Goal: Task Accomplishment & Management: Complete application form

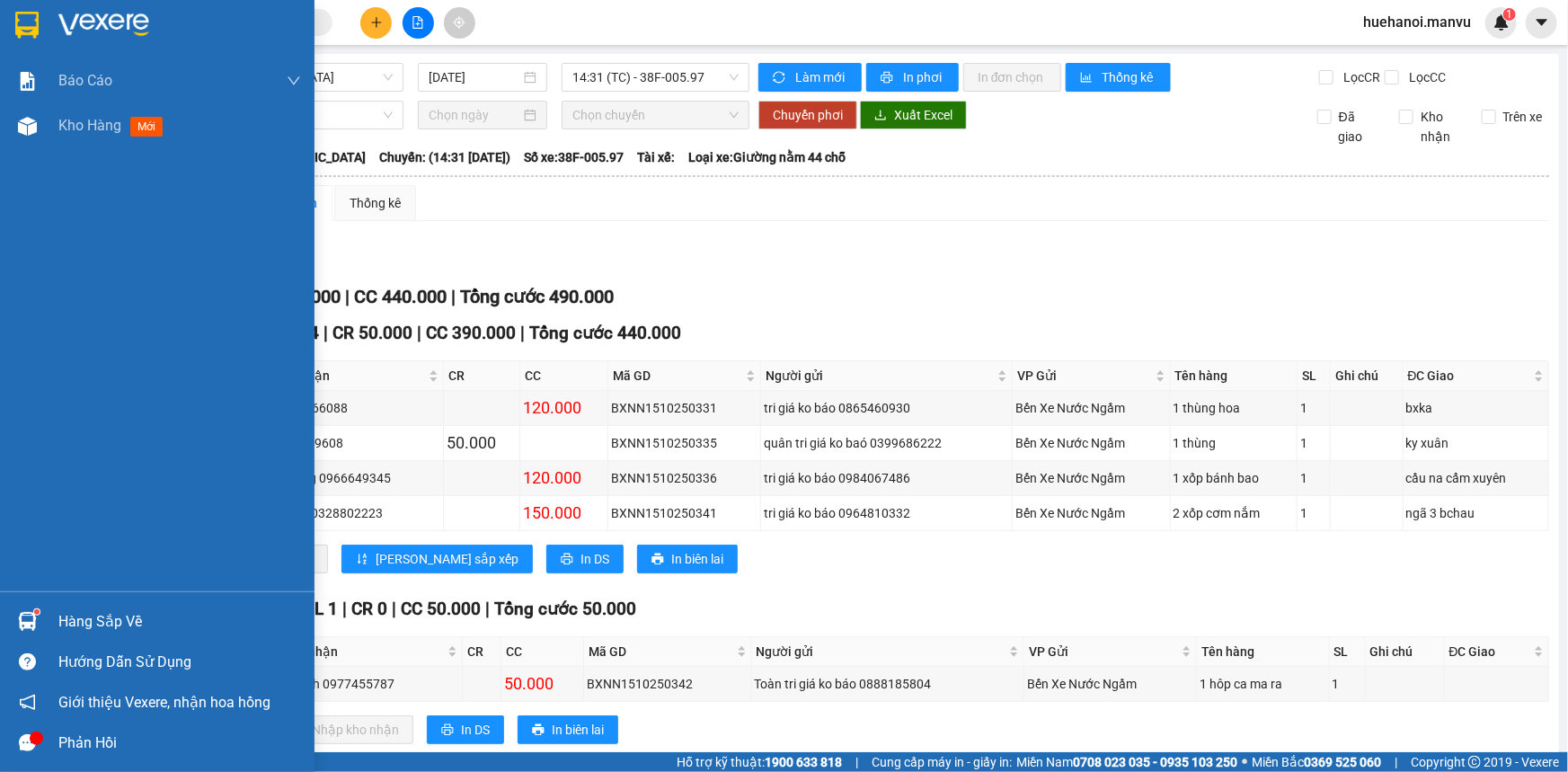
click at [27, 234] on div "Báo cáo 1. Chi tiết đơn hàng toàn nhà xe 2. Báo cáo doanh thu các văn phòng ( k…" at bounding box center [157, 325] width 315 height 533
click at [86, 130] on span "Kho hàng" at bounding box center [89, 125] width 63 height 18
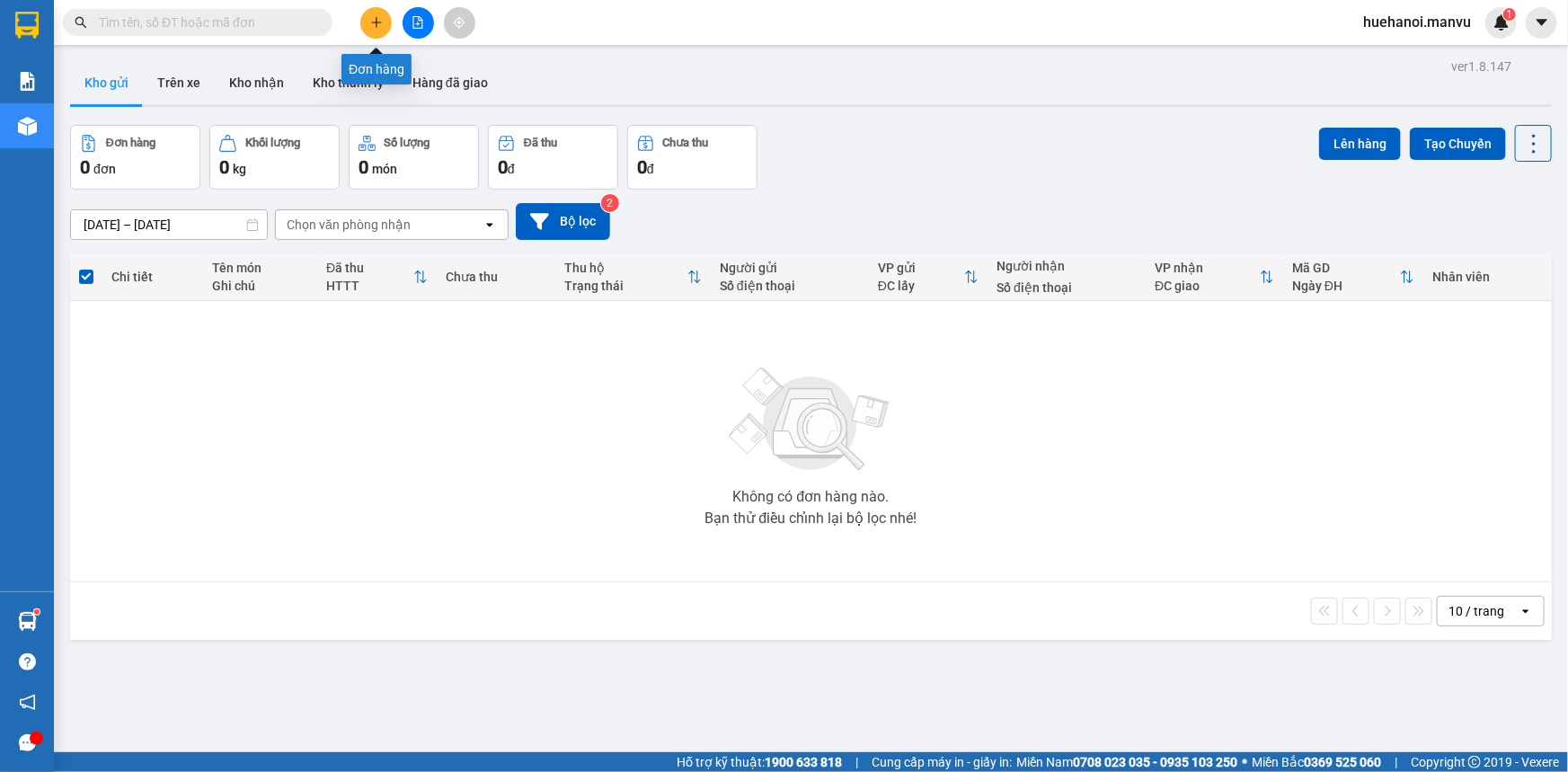
click at [369, 24] on button at bounding box center [376, 23] width 31 height 31
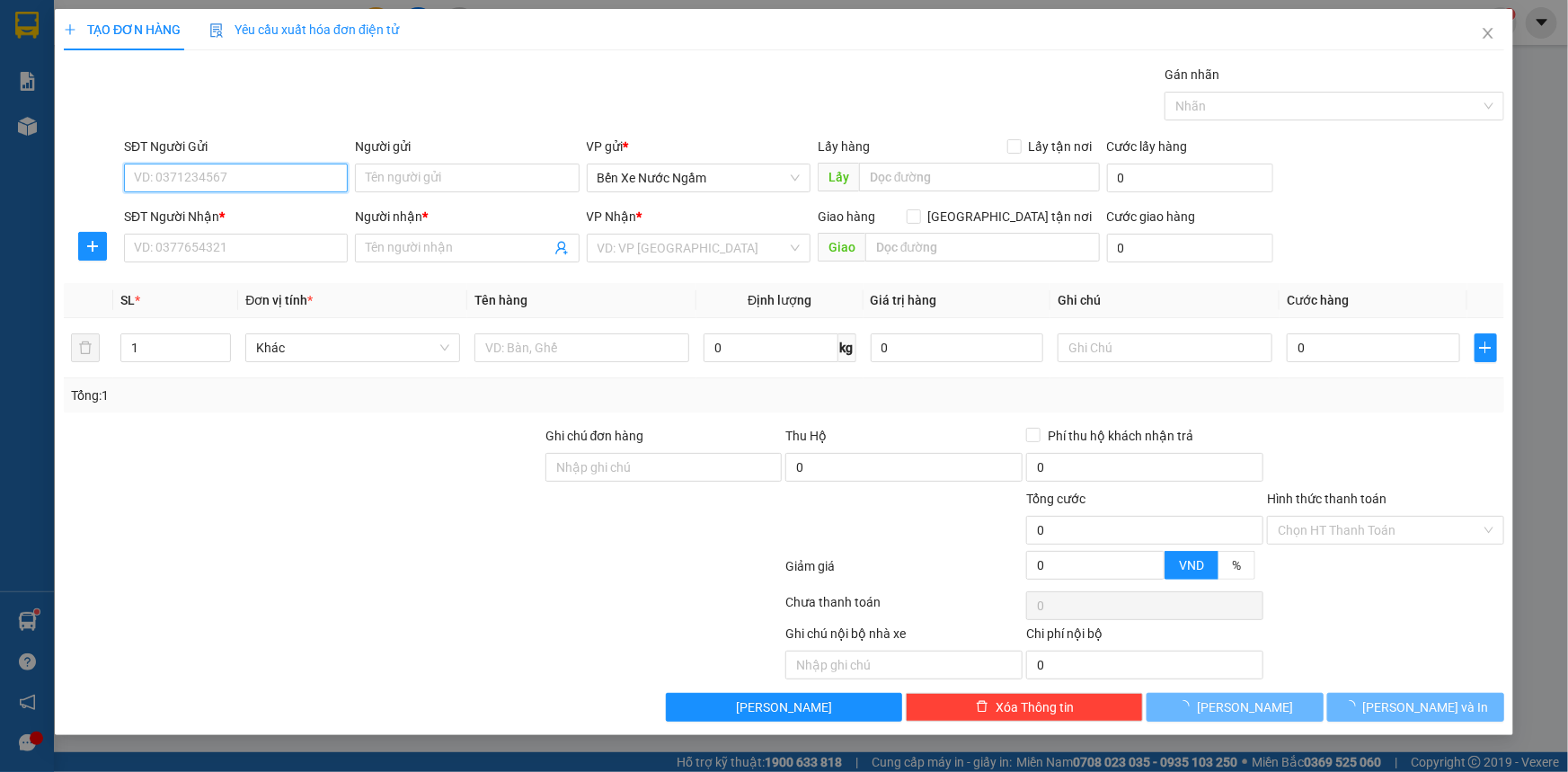
click at [311, 184] on input "SĐT Người Gửi" at bounding box center [235, 177] width 224 height 29
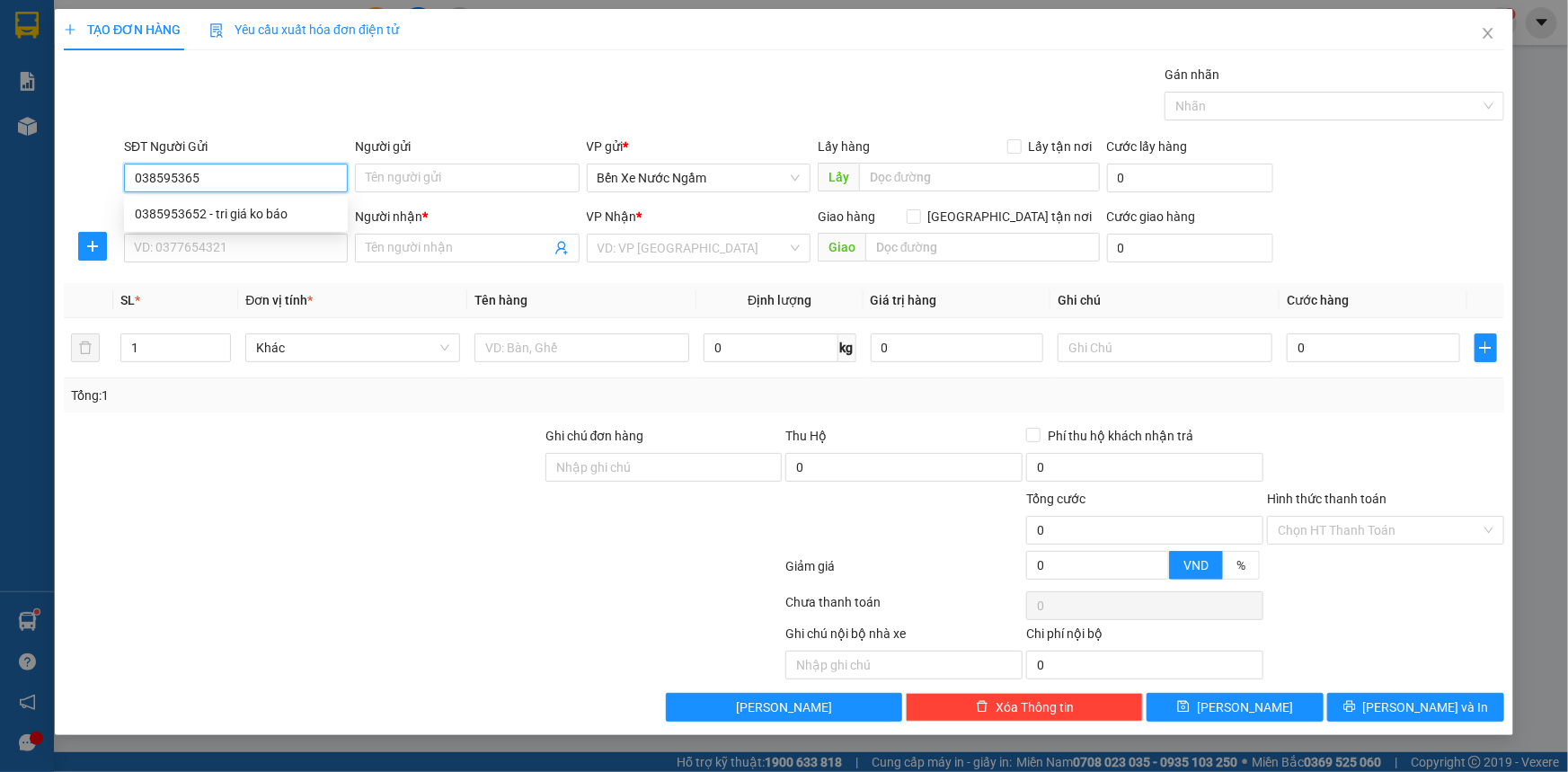
type input "0385953652"
click at [267, 208] on div "0385953652 - tri giá ko báo" at bounding box center [235, 213] width 202 height 19
type input "tri giá ko báo"
type input "0385953652"
click at [266, 251] on input "SĐT Người Nhận *" at bounding box center [235, 247] width 224 height 29
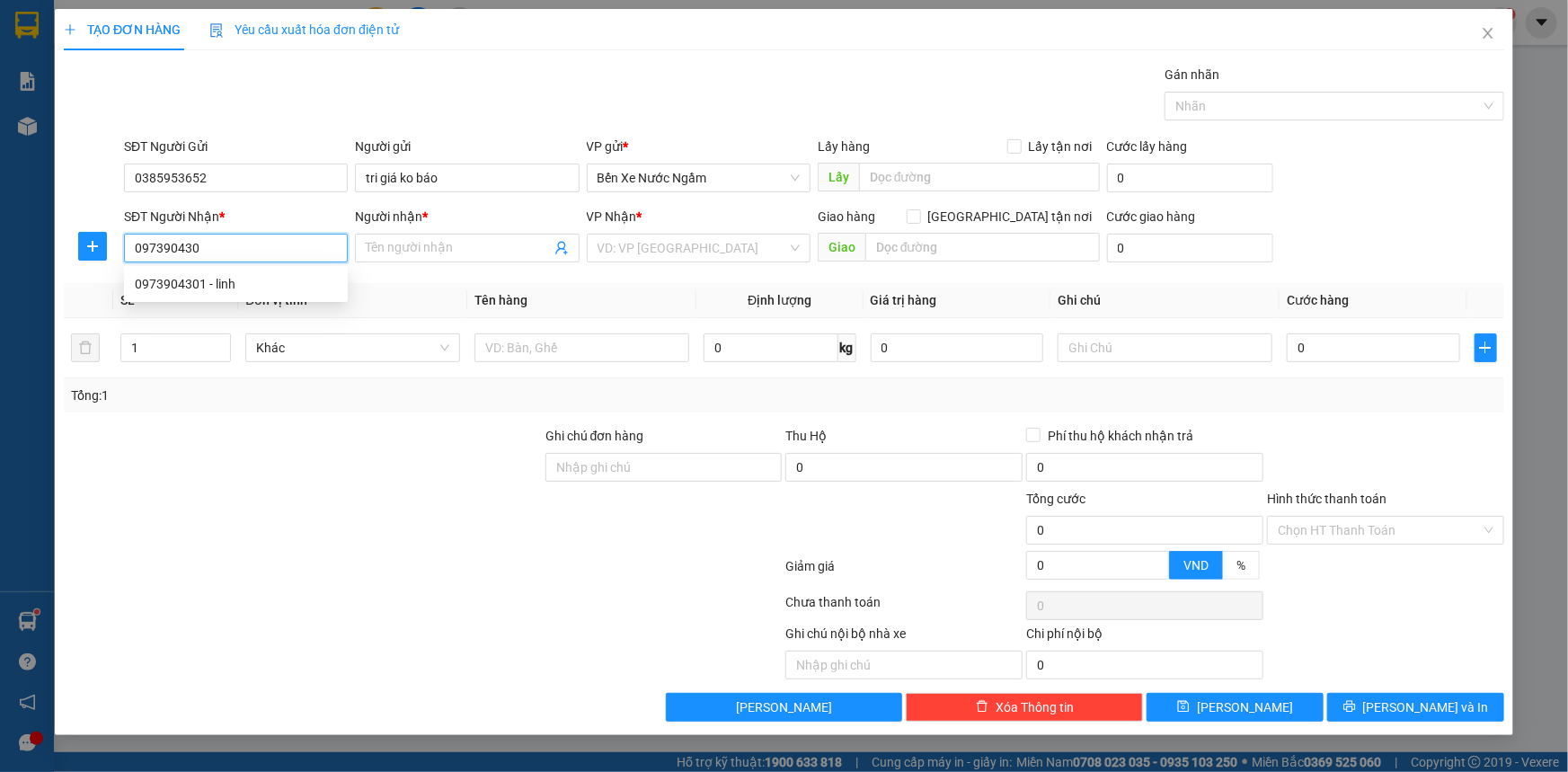
type input "0973904301"
click at [163, 291] on div "0973904301 - linh" at bounding box center [235, 283] width 202 height 19
type input "linh"
type input "vcom"
type input "0973904301"
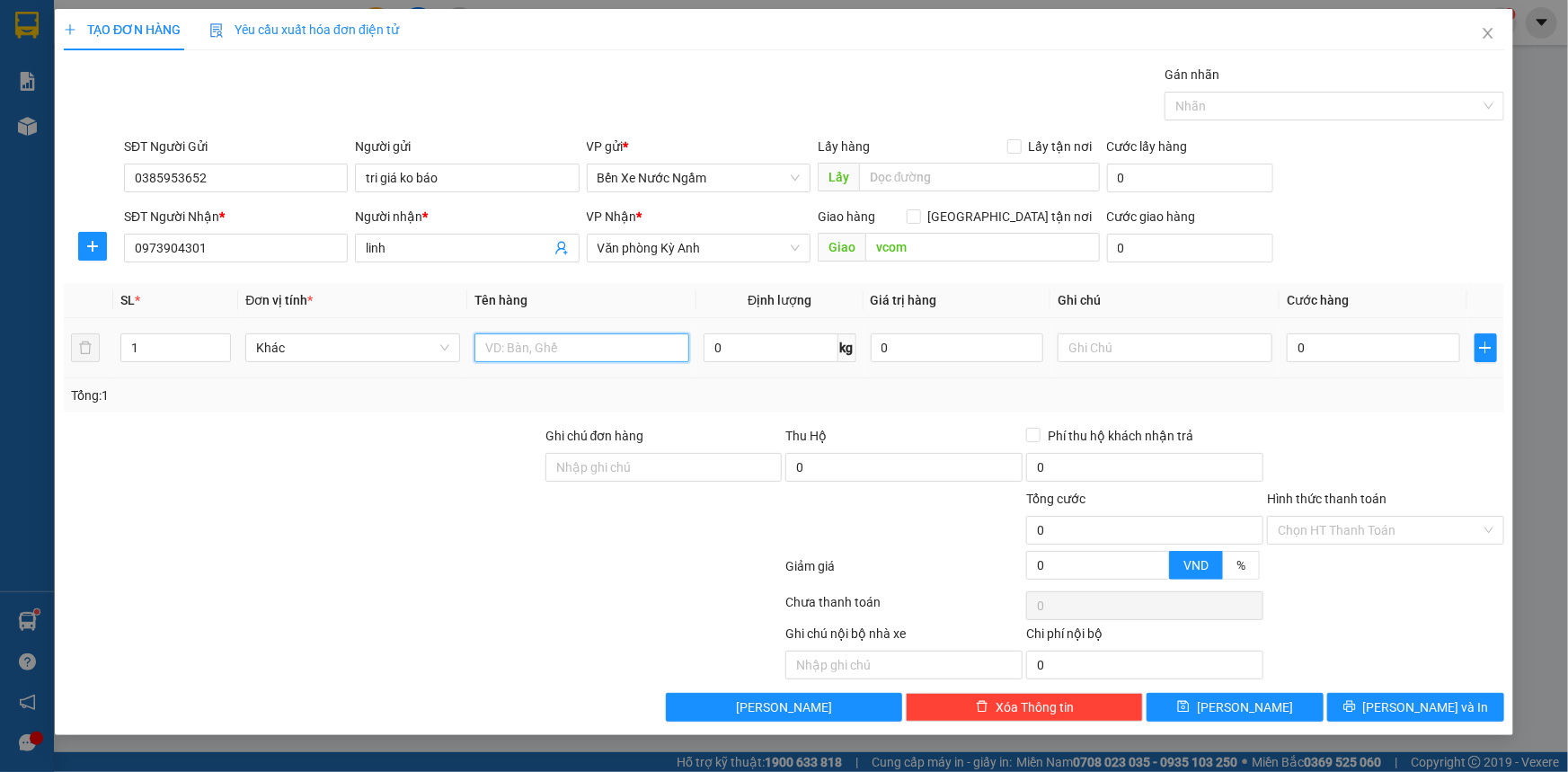
click at [565, 337] on input "text" at bounding box center [581, 348] width 215 height 29
type input "1 xốp"
click at [1330, 341] on input "0" at bounding box center [1373, 348] width 173 height 29
type input "7"
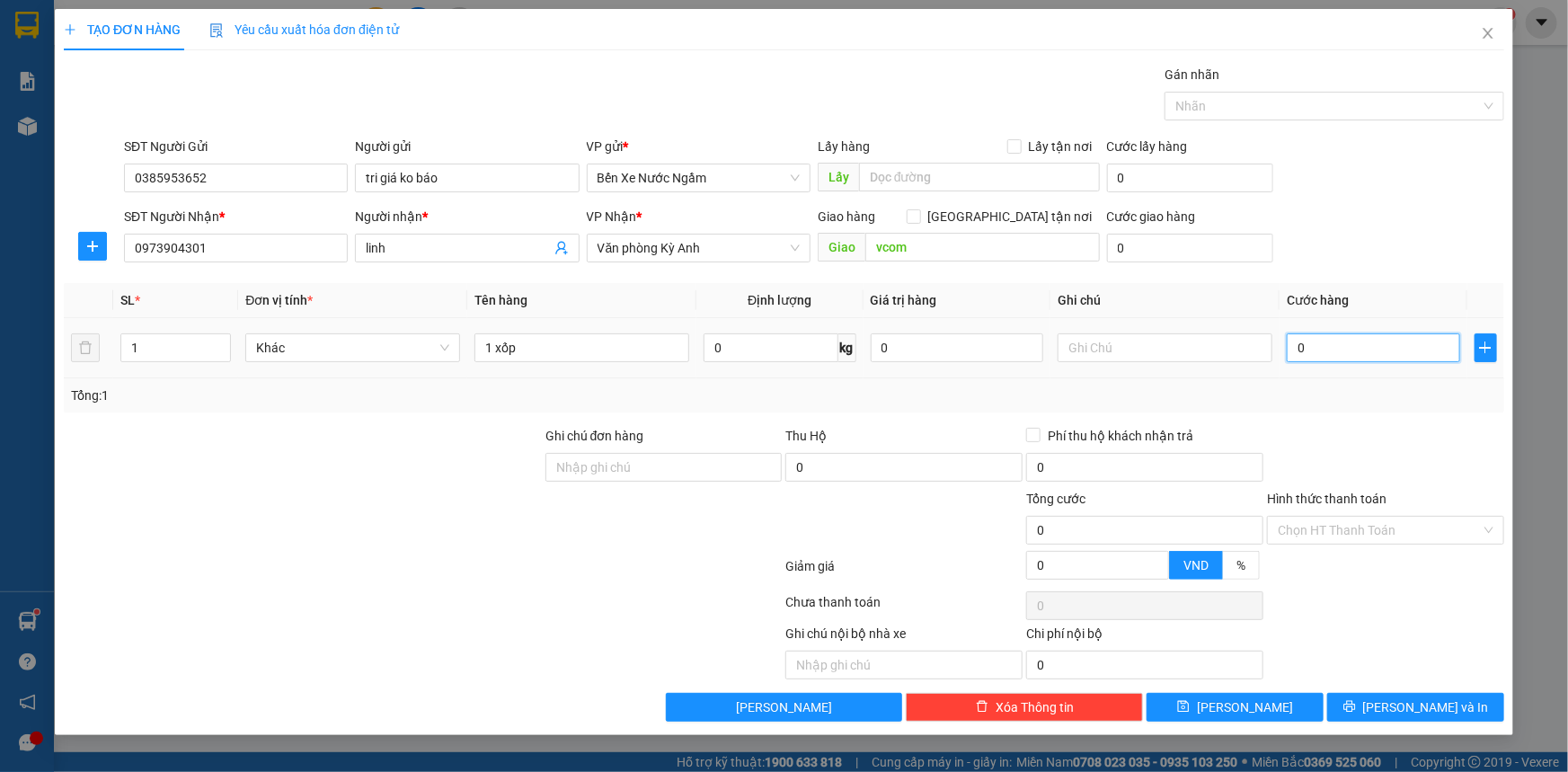
type input "7"
type input "70"
type input "700"
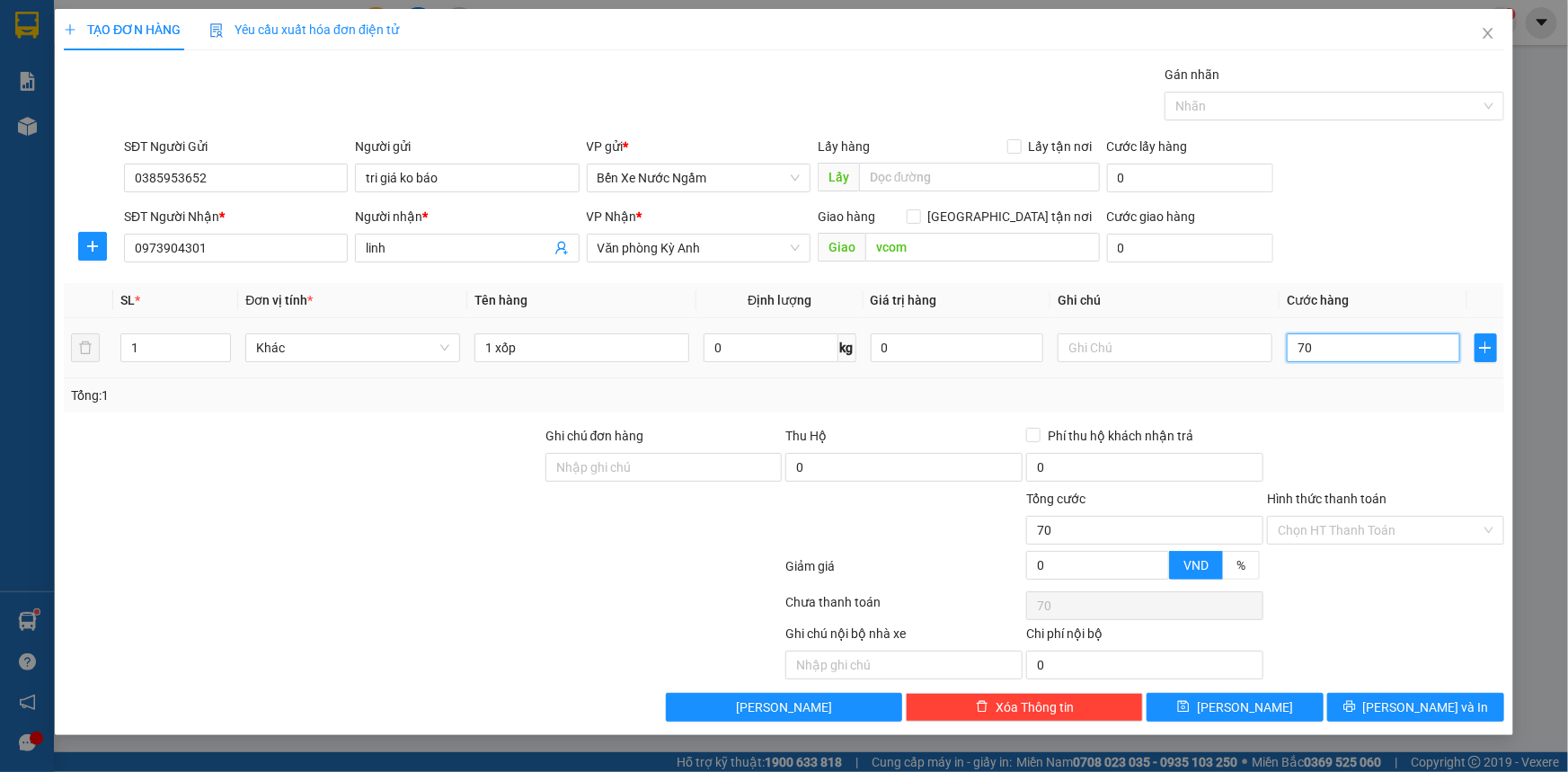
type input "700"
type input "7.000"
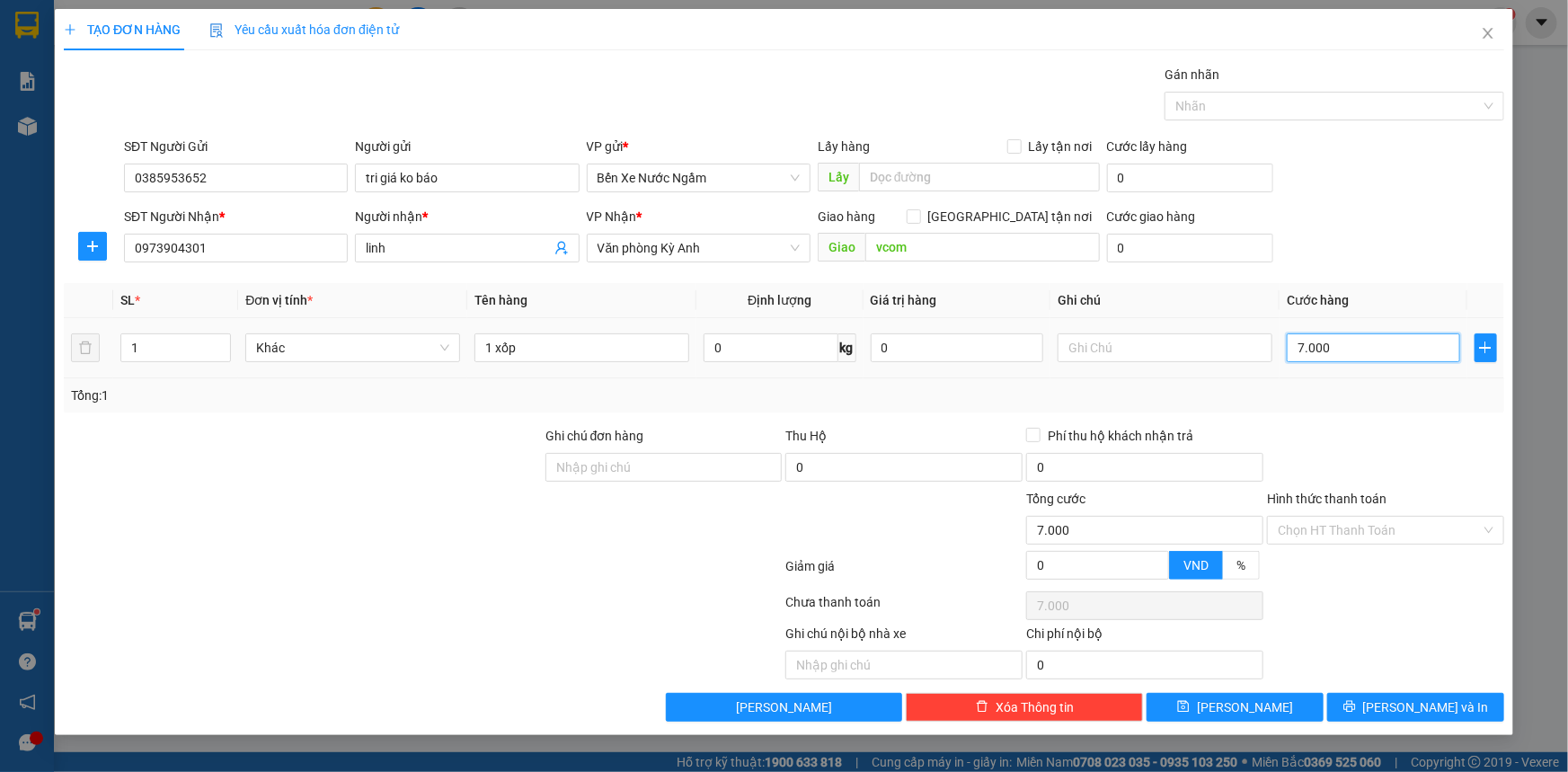
type input "70.000"
click at [1376, 532] on input "Hình thức thanh toán" at bounding box center [1380, 529] width 203 height 27
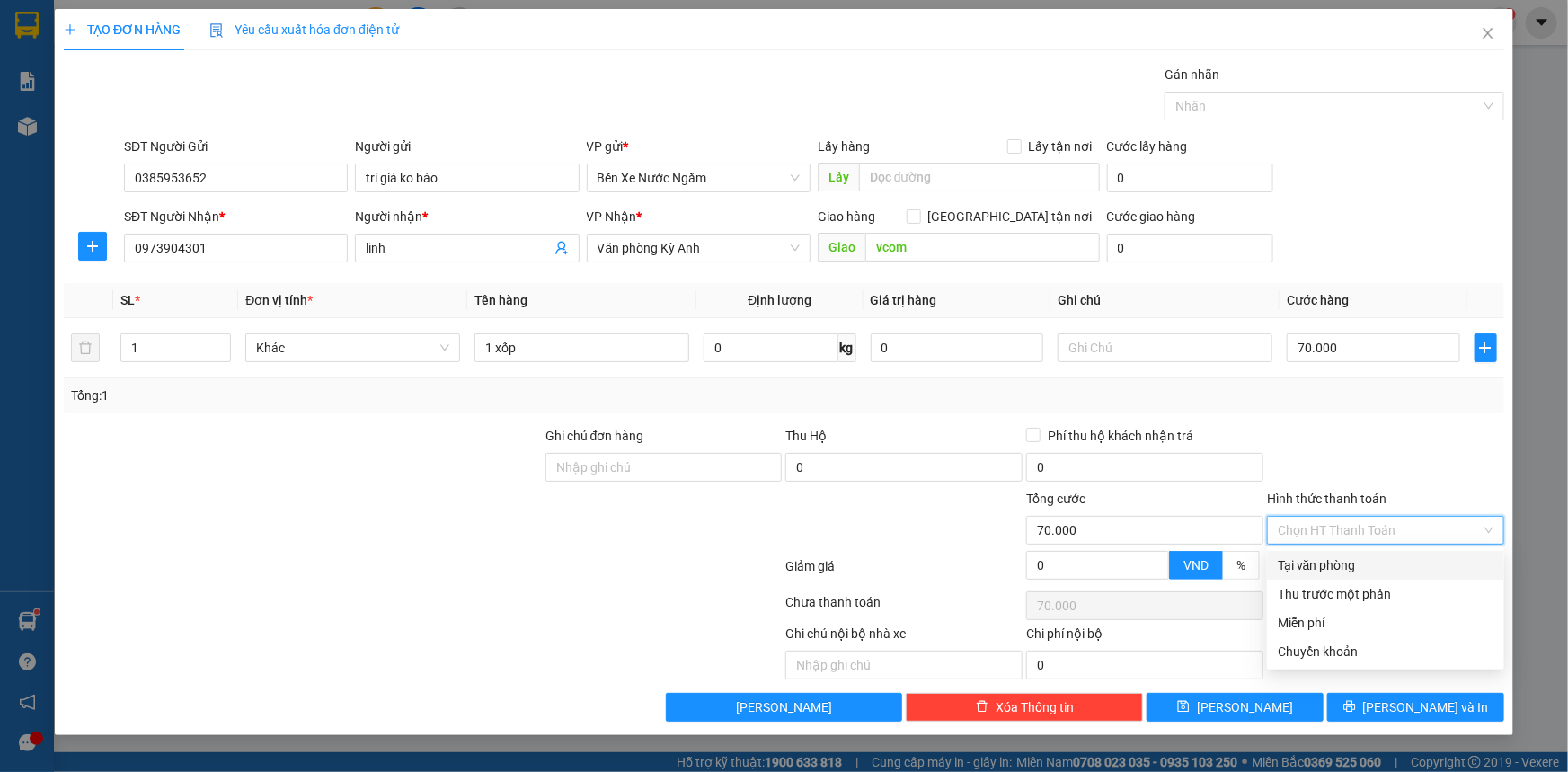
click at [1363, 567] on div "Tại văn phòng" at bounding box center [1386, 564] width 216 height 19
type input "0"
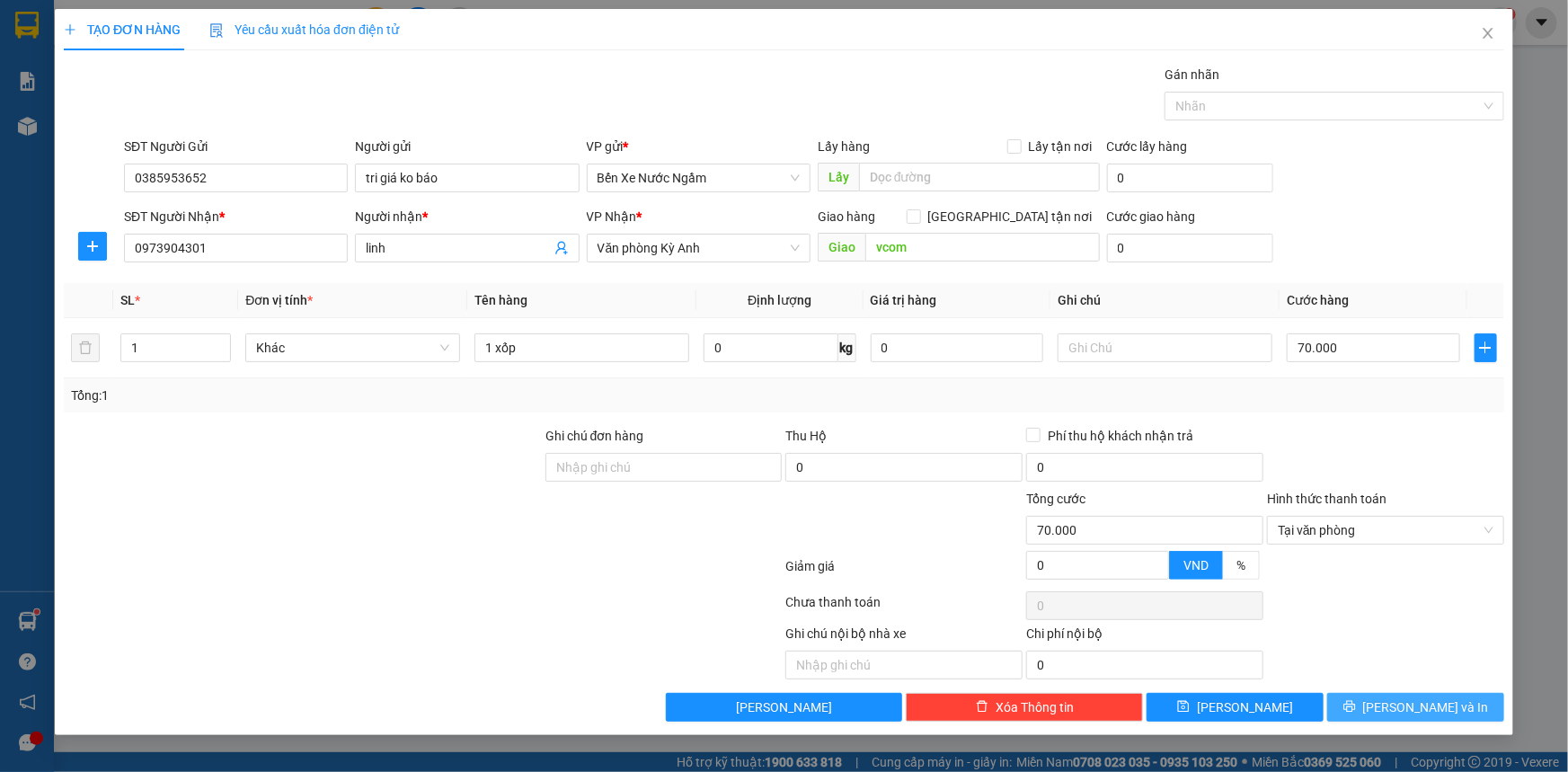
click at [1388, 697] on button "[PERSON_NAME] và In" at bounding box center [1416, 707] width 177 height 29
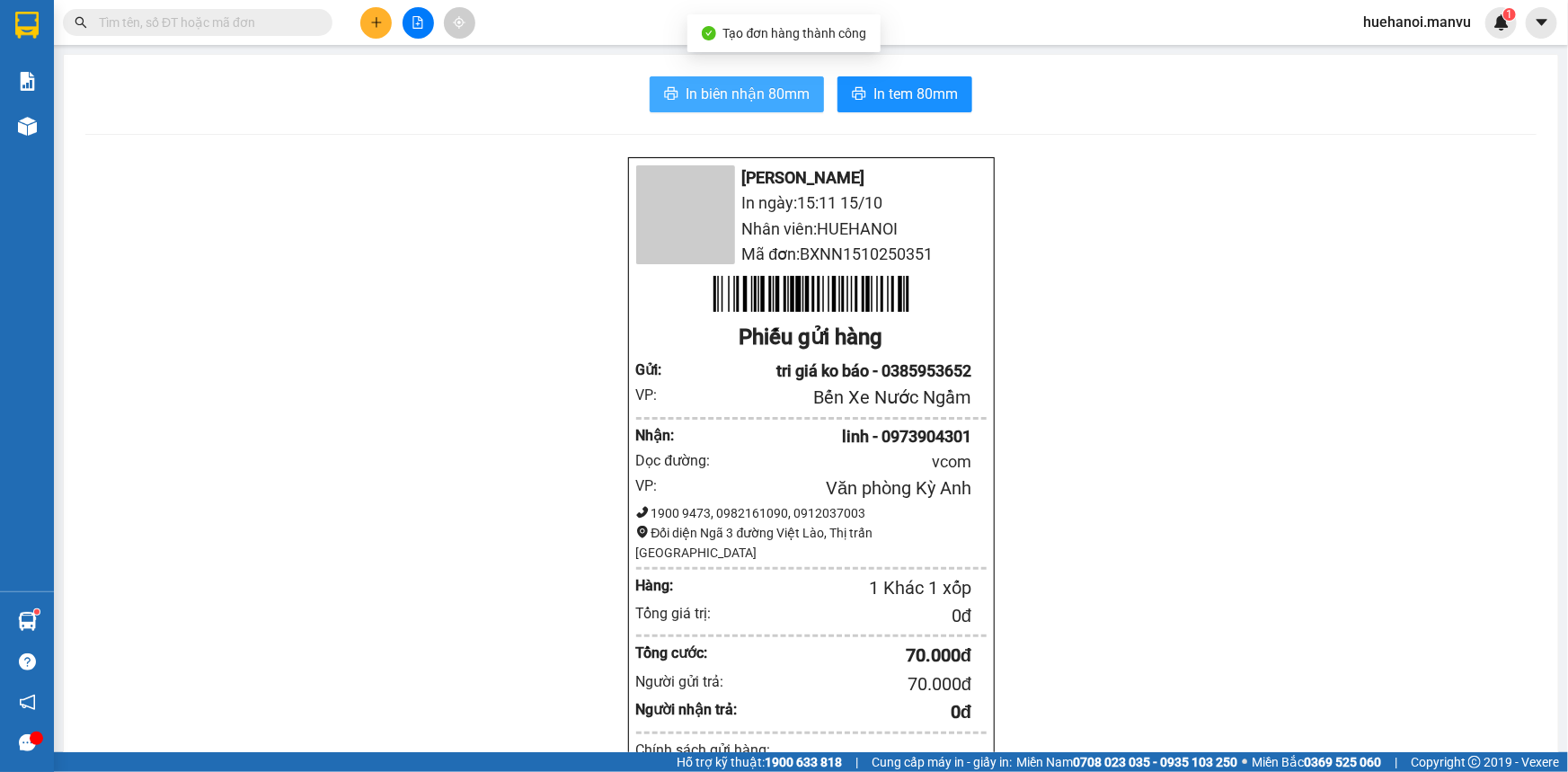
click at [755, 102] on span "In biên nhận 80mm" at bounding box center [747, 94] width 124 height 22
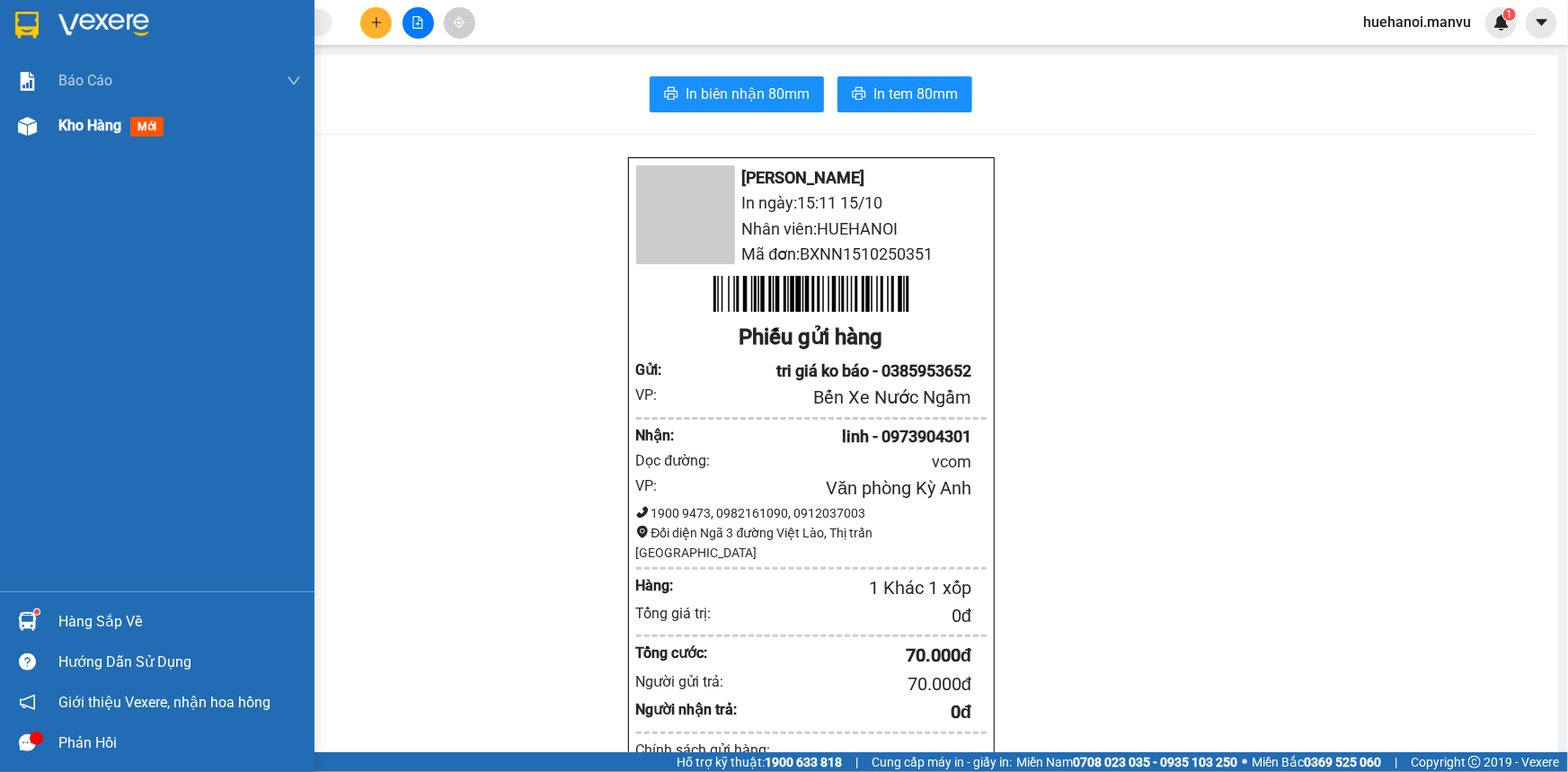
click at [94, 124] on span "Kho hàng" at bounding box center [89, 125] width 63 height 18
